Goal: Task Accomplishment & Management: Complete application form

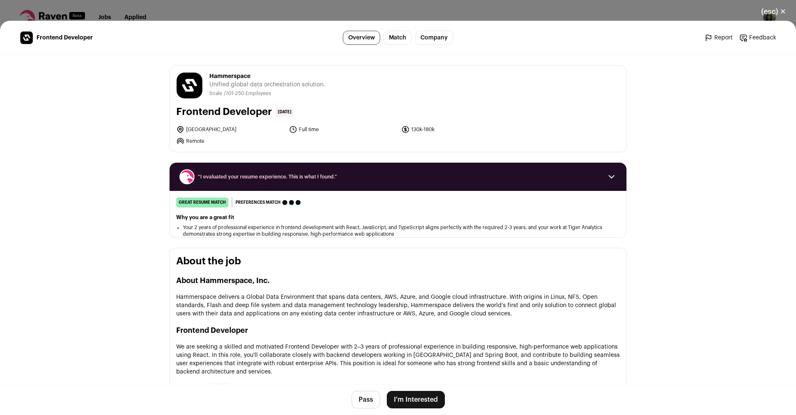
click at [396, 396] on button "I'm Interested" at bounding box center [416, 399] width 58 height 17
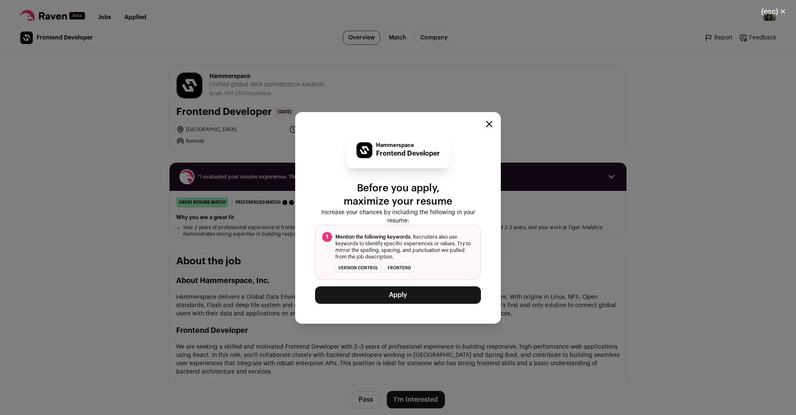
click at [381, 286] on button "Apply" at bounding box center [398, 294] width 166 height 17
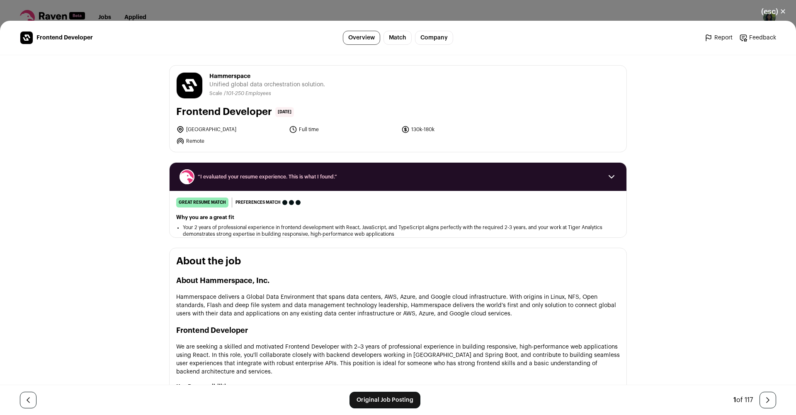
click at [769, 13] on button "(esc) ✕" at bounding box center [774, 11] width 45 height 18
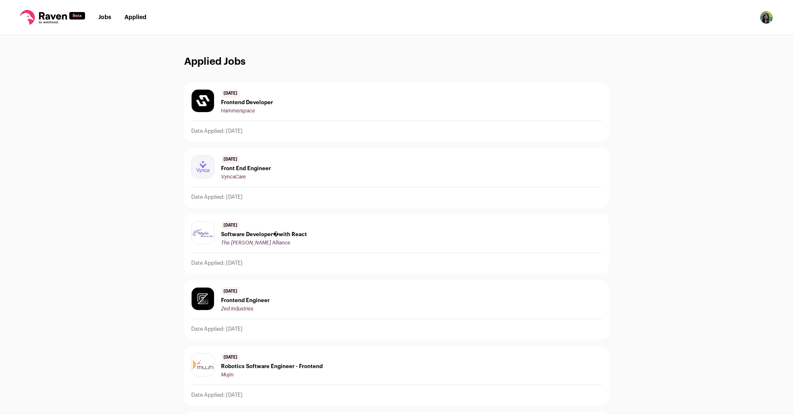
click at [108, 19] on link "Jobs" at bounding box center [104, 18] width 13 height 6
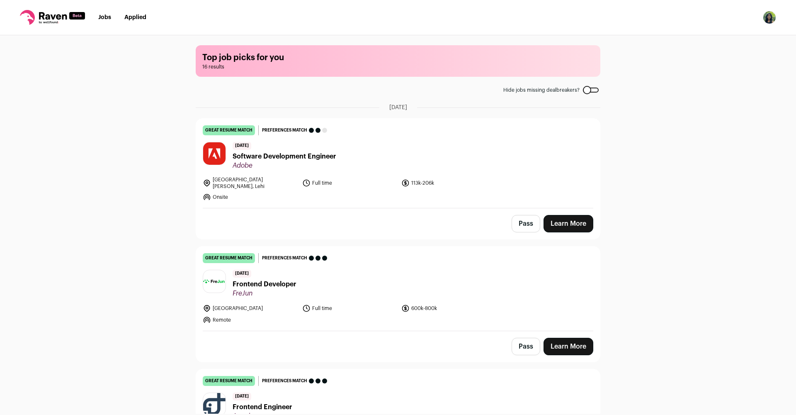
click at [130, 18] on link "Applied" at bounding box center [135, 18] width 22 height 6
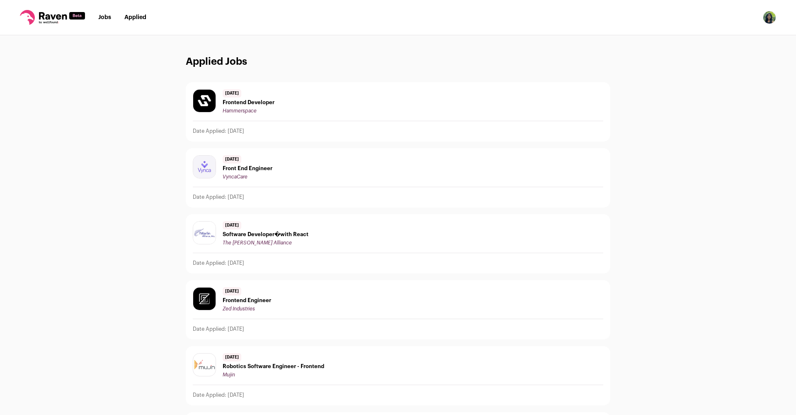
click at [263, 103] on span "Frontend Developer" at bounding box center [249, 102] width 52 height 7
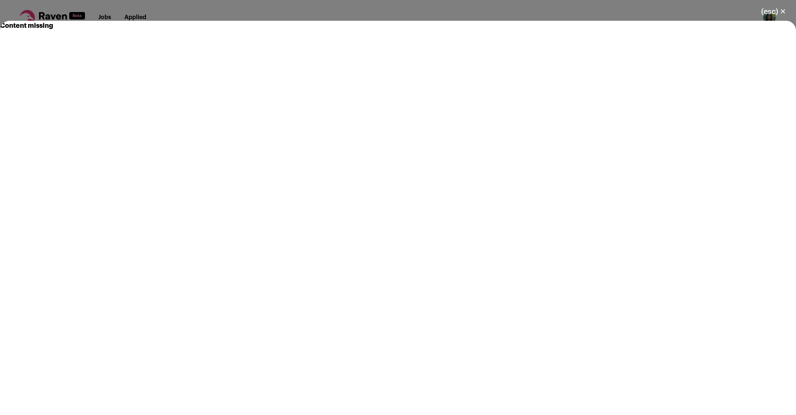
click at [769, 8] on button "(esc) ✕" at bounding box center [774, 11] width 45 height 18
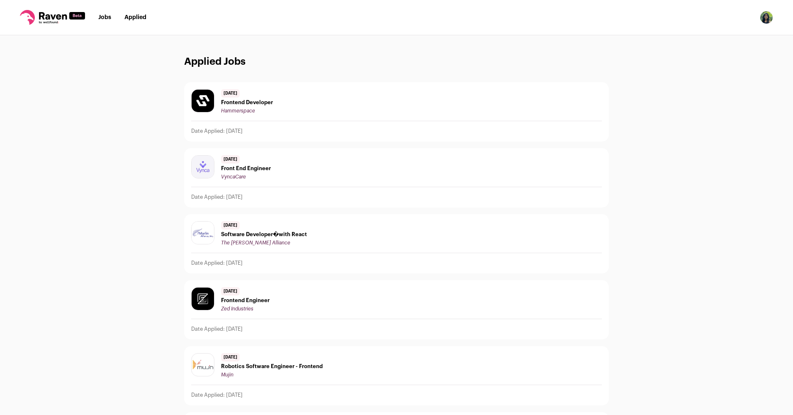
click at [102, 17] on link "Jobs" at bounding box center [104, 18] width 13 height 6
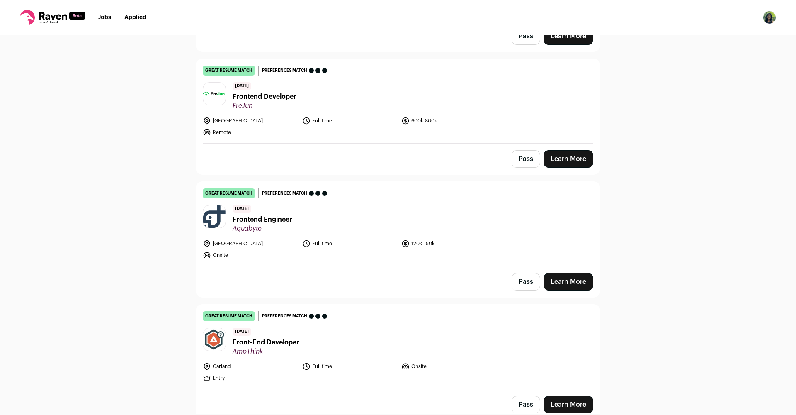
scroll to position [229, 0]
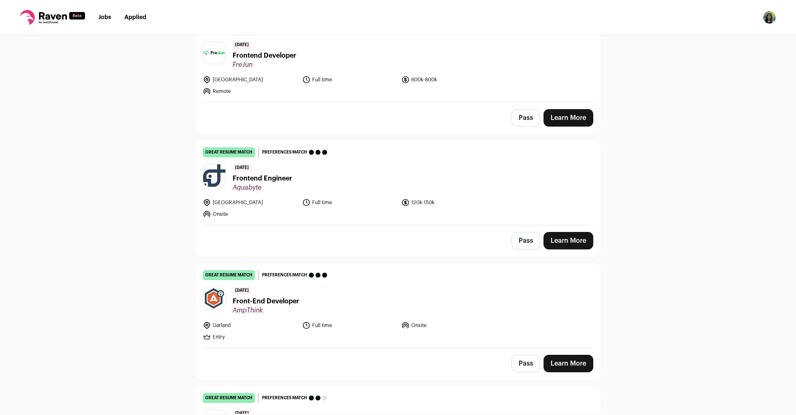
click at [563, 237] on link "Learn More" at bounding box center [569, 240] width 50 height 17
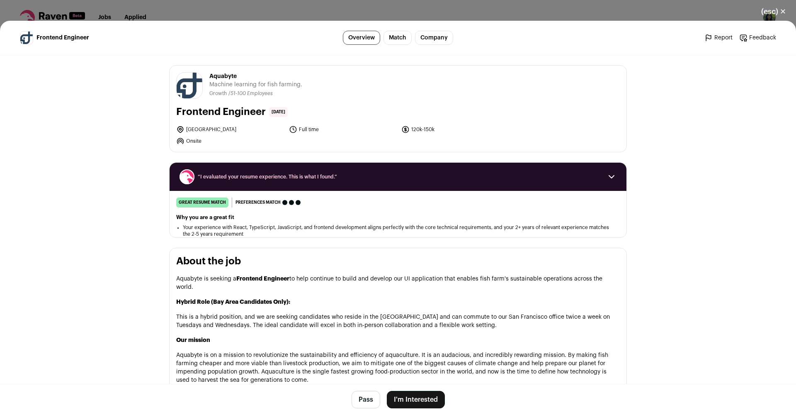
click at [413, 393] on button "I'm Interested" at bounding box center [416, 399] width 58 height 17
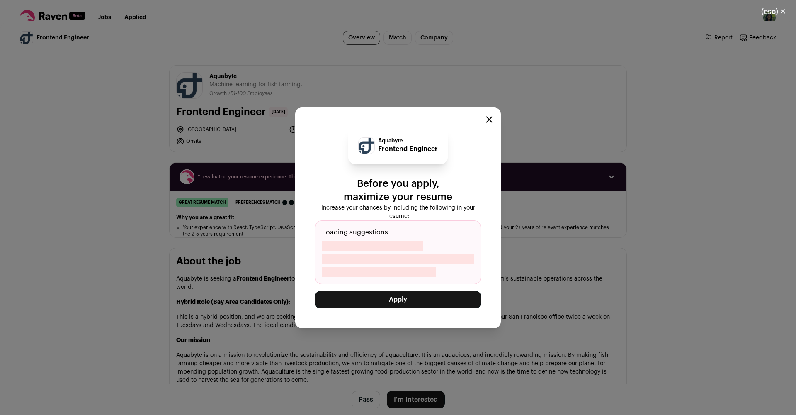
click at [412, 302] on button "Apply" at bounding box center [398, 299] width 166 height 17
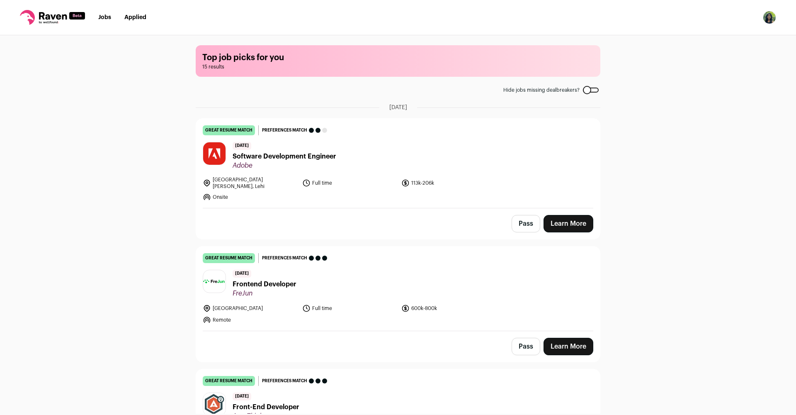
scroll to position [18, 0]
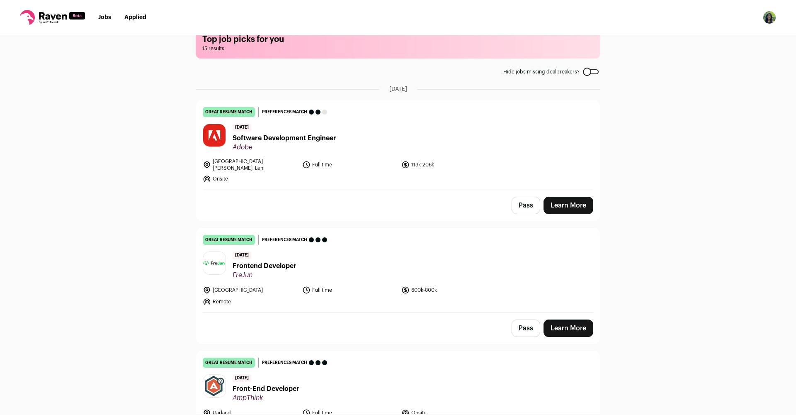
click at [131, 17] on link "Applied" at bounding box center [135, 18] width 22 height 6
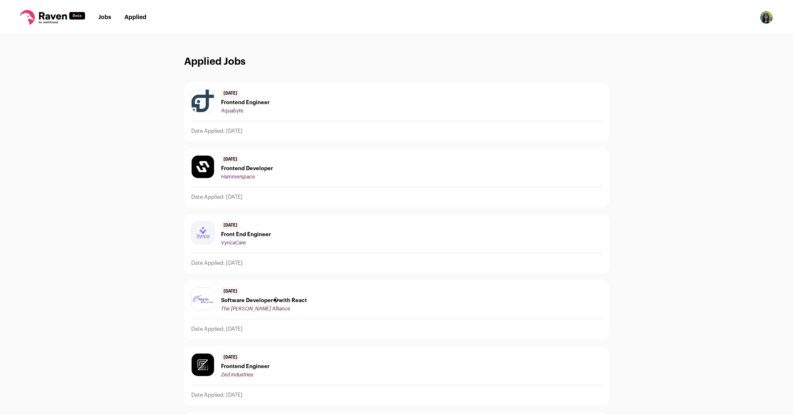
click at [231, 105] on span "Frontend Engineer" at bounding box center [245, 102] width 49 height 7
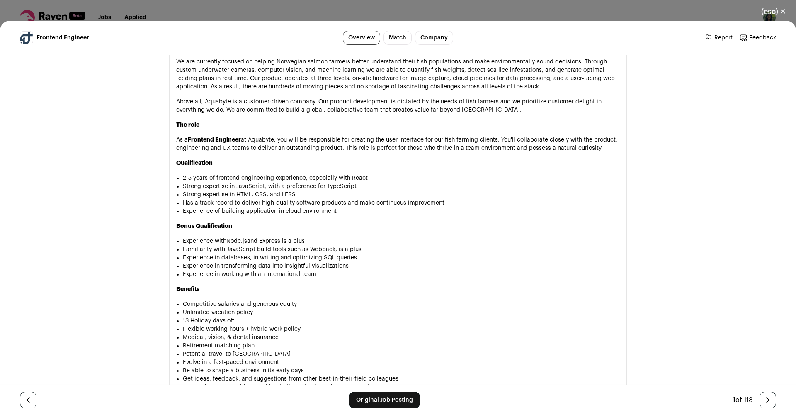
scroll to position [394, 0]
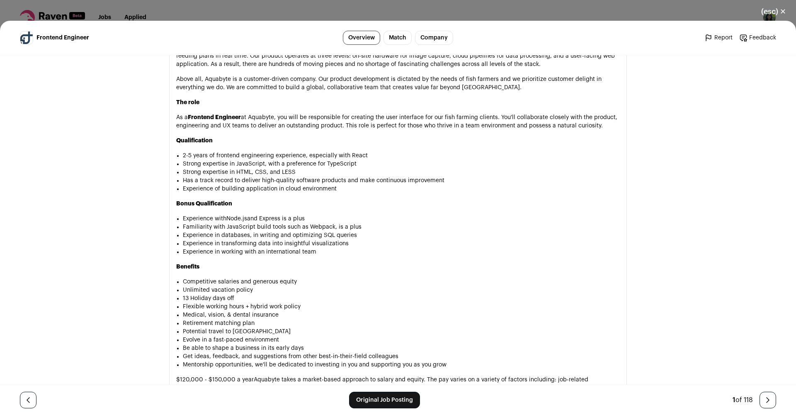
click at [290, 9] on div "(esc) ✕ Frontend Engineer Overview Match Company Report Feedback Report Feedbac…" at bounding box center [398, 207] width 796 height 415
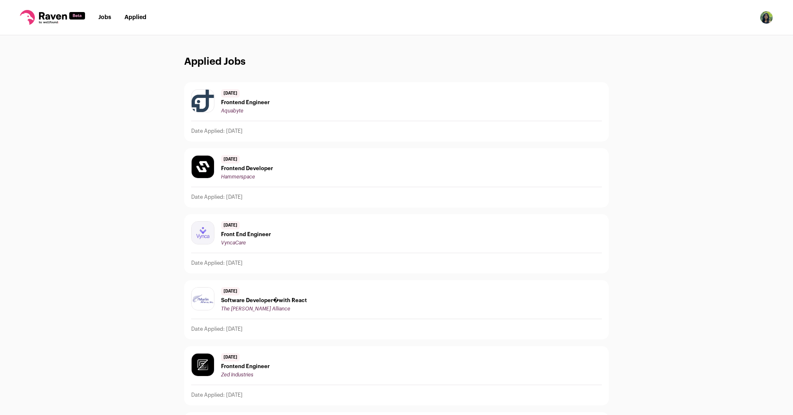
click at [104, 23] on nav "Jobs Applied Settings Notifications Preferences Resume FAQs Logout" at bounding box center [396, 17] width 793 height 35
click at [105, 13] on li "Jobs" at bounding box center [104, 17] width 13 height 8
click at [105, 15] on link "Jobs" at bounding box center [104, 18] width 13 height 6
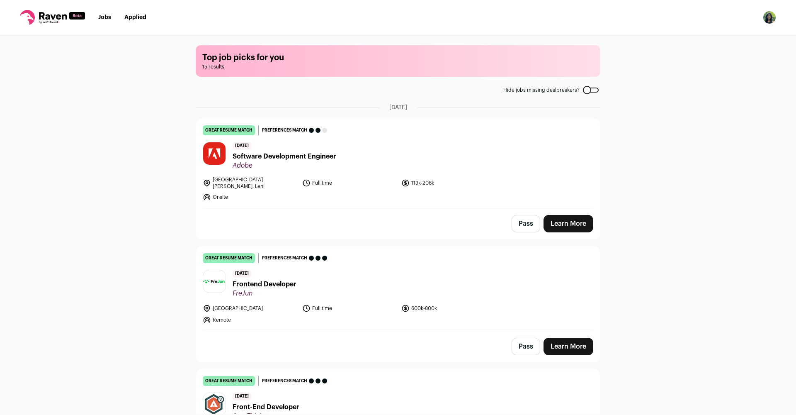
scroll to position [114, 0]
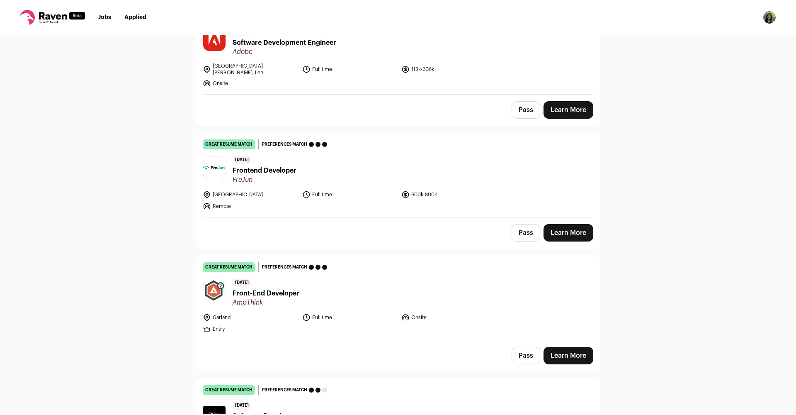
click at [270, 180] on link "great resume match You meet the must-have requirements, the nice-to-have requir…" at bounding box center [398, 175] width 404 height 84
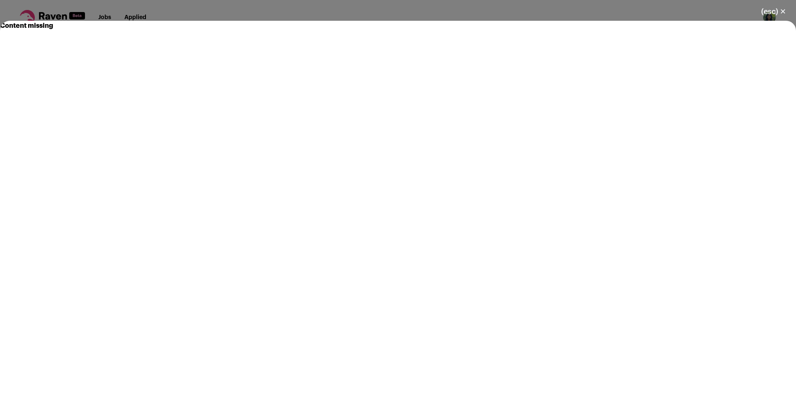
click at [239, 18] on div "(esc) ✕ Content missing" at bounding box center [398, 207] width 796 height 415
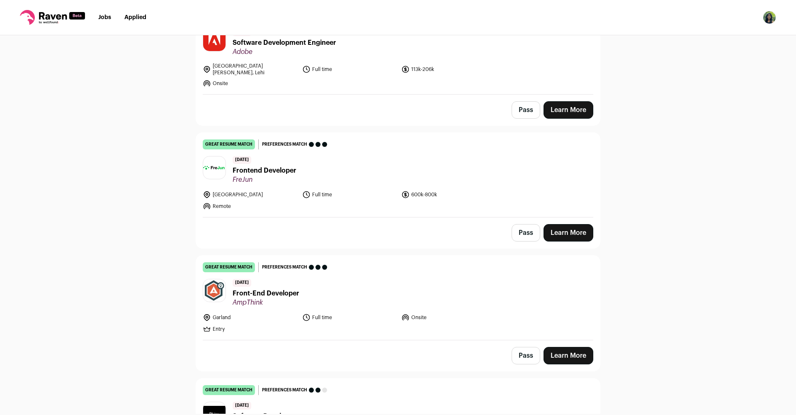
click at [270, 288] on span "Front-End Developer" at bounding box center [266, 293] width 67 height 10
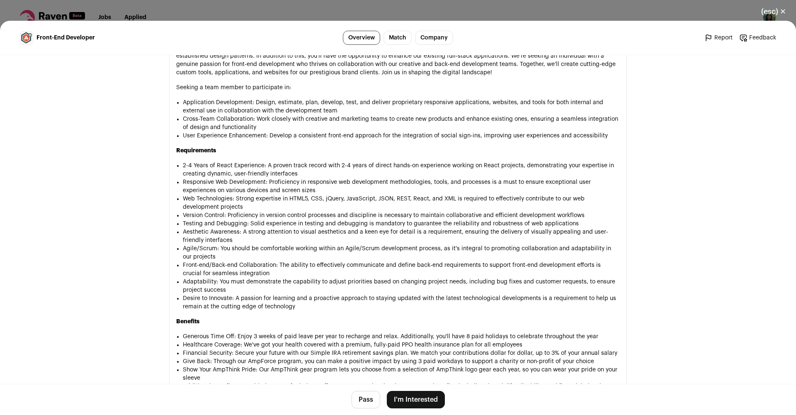
scroll to position [254, 0]
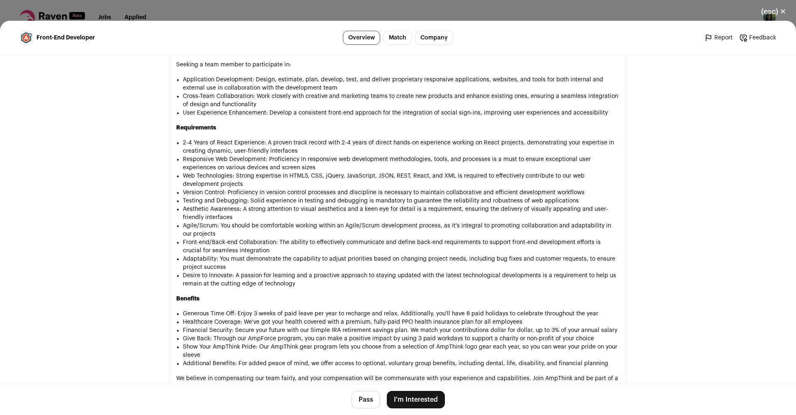
click at [399, 397] on button "I'm Interested" at bounding box center [416, 399] width 58 height 17
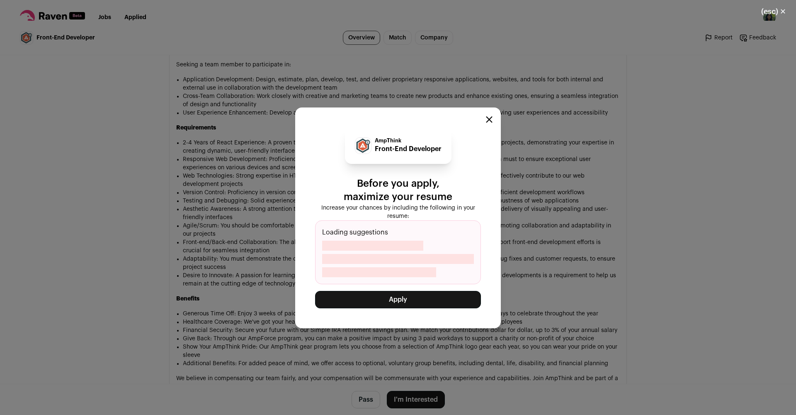
click at [387, 298] on button "Apply" at bounding box center [398, 299] width 166 height 17
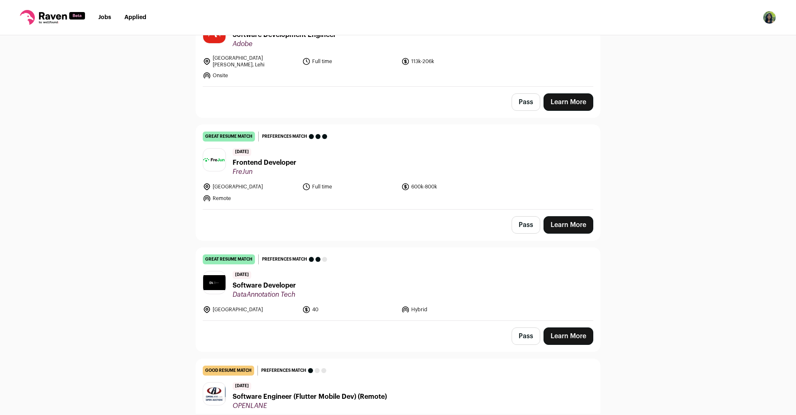
scroll to position [279, 0]
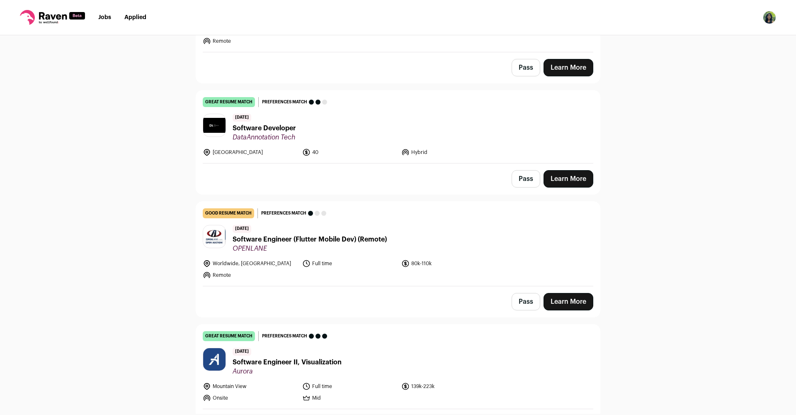
click at [132, 15] on link "Applied" at bounding box center [135, 18] width 22 height 6
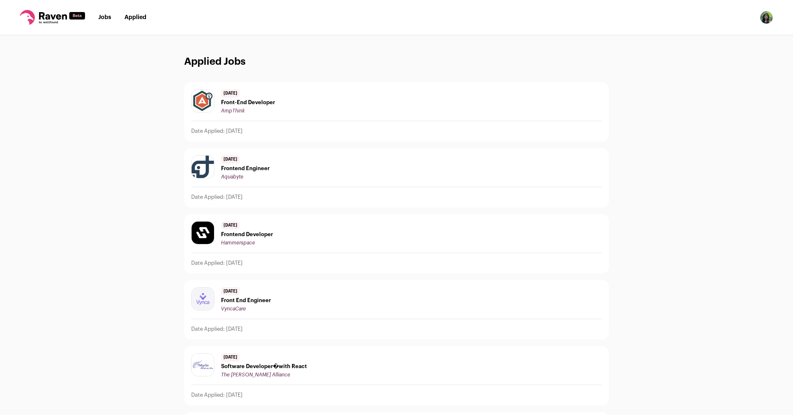
click at [224, 101] on span "Front-End Developer" at bounding box center [248, 102] width 54 height 7
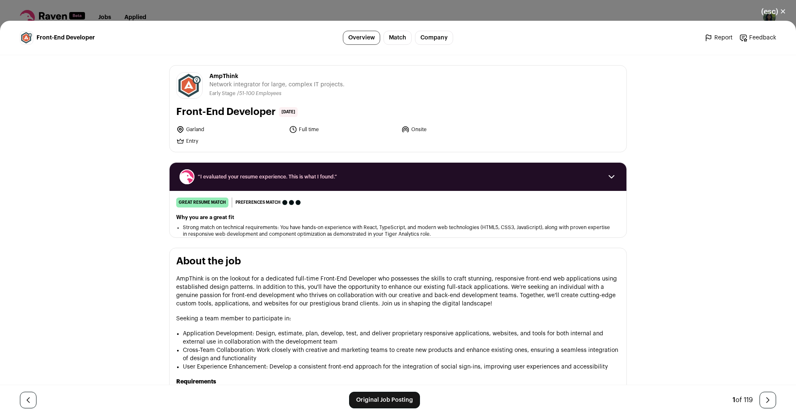
click at [367, 403] on link "Original Job Posting" at bounding box center [384, 400] width 71 height 17
